Goal: Find specific page/section: Find specific page/section

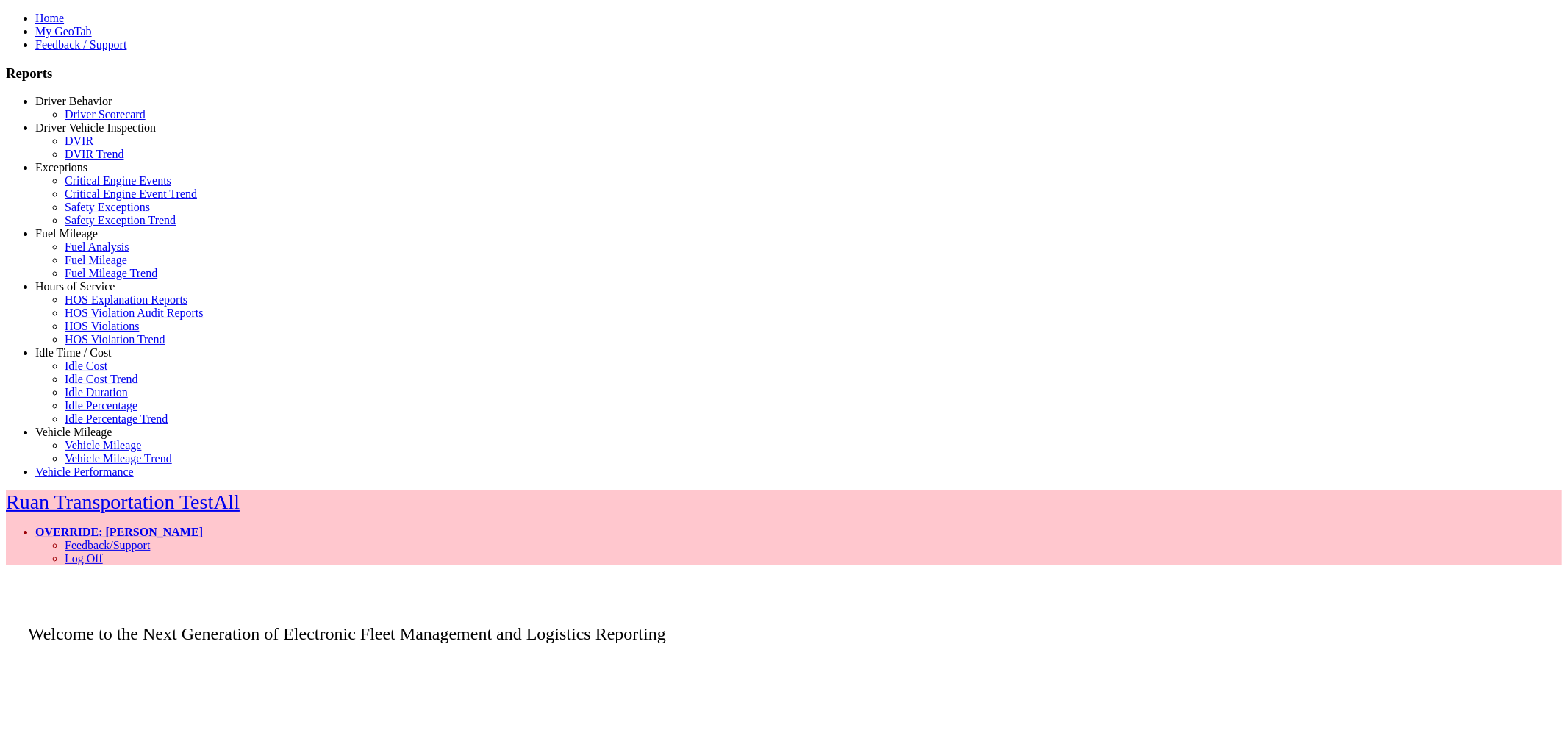
click at [81, 108] on link "Driver Behavior" at bounding box center [73, 101] width 76 height 13
click at [89, 120] on link "Driver Scorecard" at bounding box center [105, 115] width 81 height 13
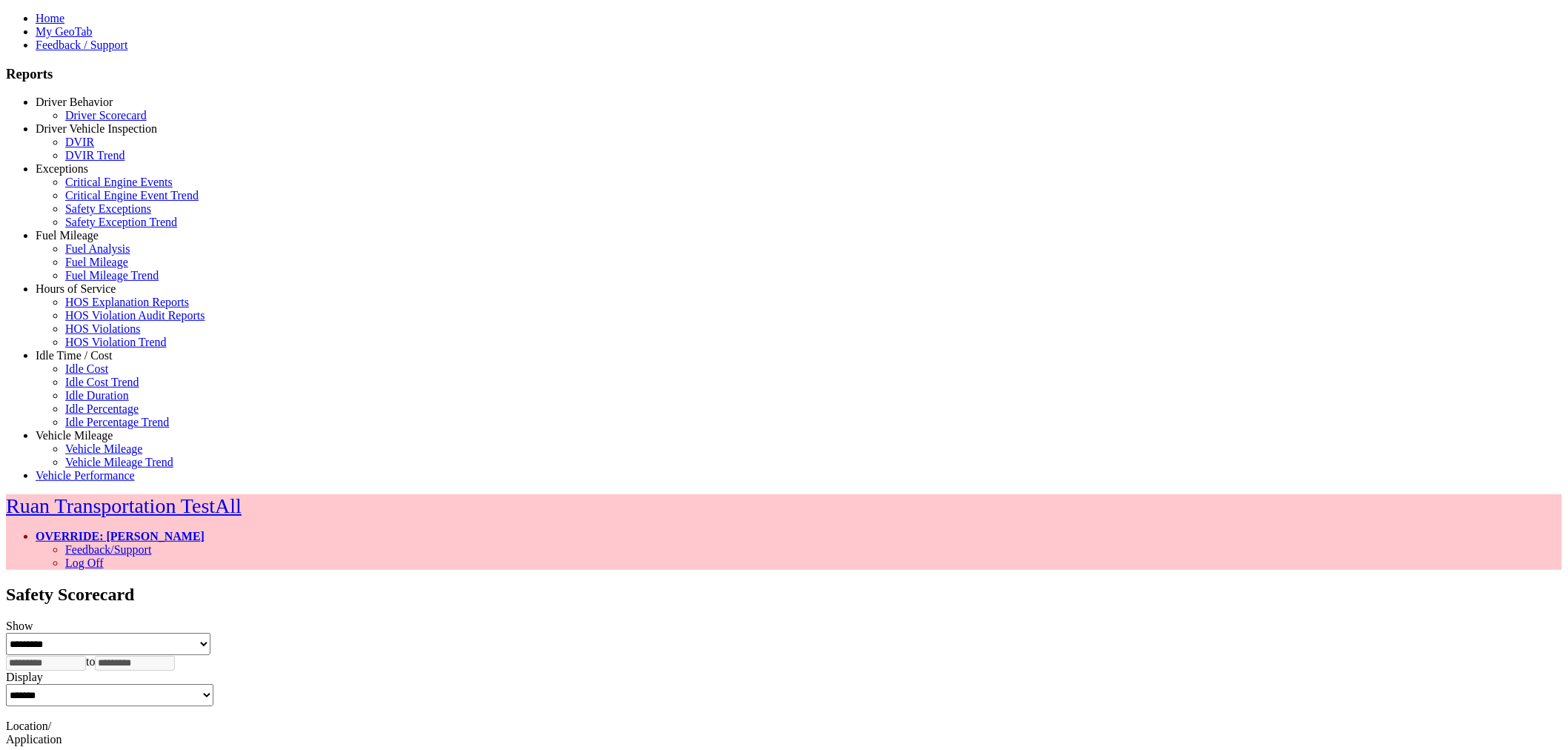
click at [206, 749] on link at bounding box center [206, 764] width 0 height 13
type input "**********"
